Goal: Check status: Check status

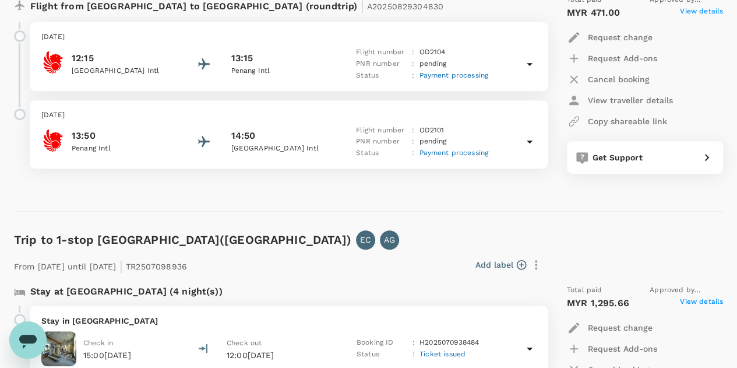
click at [433, 154] on span "Payment processing" at bounding box center [453, 153] width 69 height 8
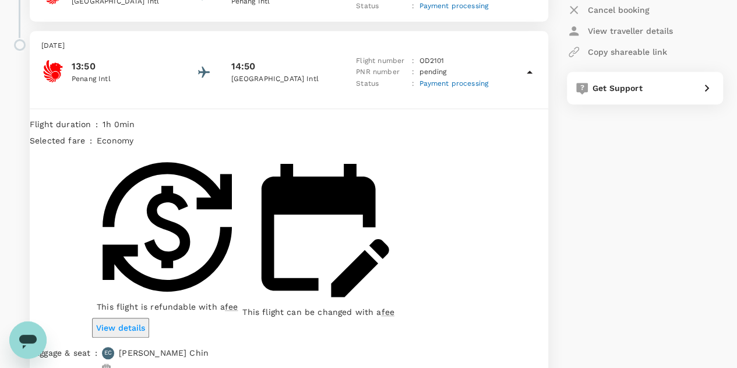
scroll to position [304, 0]
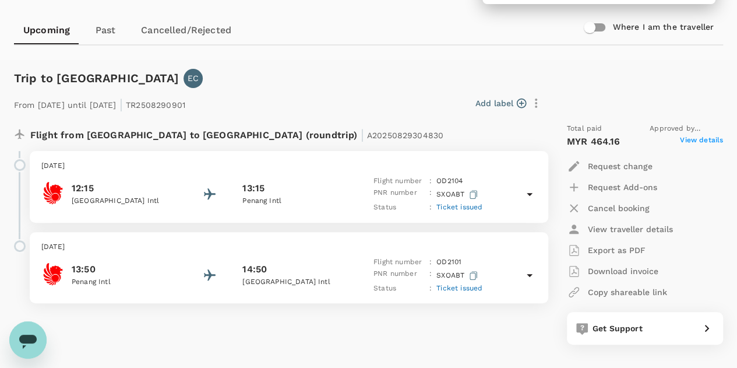
scroll to position [105, 0]
click at [459, 203] on span "Ticket issued" at bounding box center [460, 206] width 46 height 8
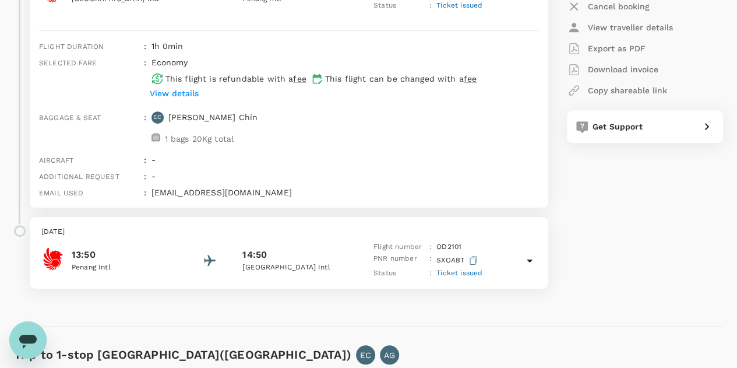
scroll to position [307, 0]
click at [447, 271] on span "Ticket issued" at bounding box center [460, 272] width 46 height 8
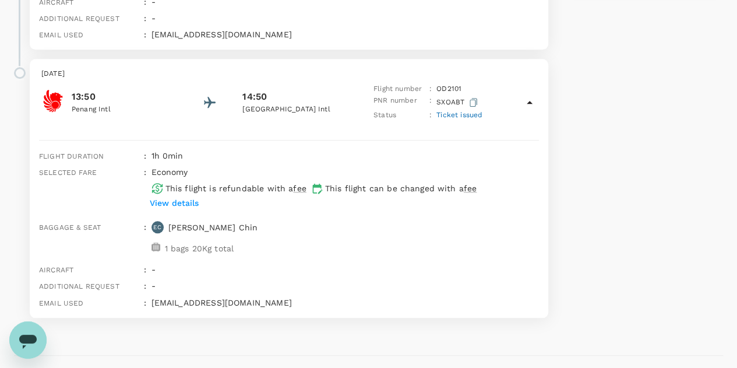
scroll to position [482, 0]
